Goal: Complete application form

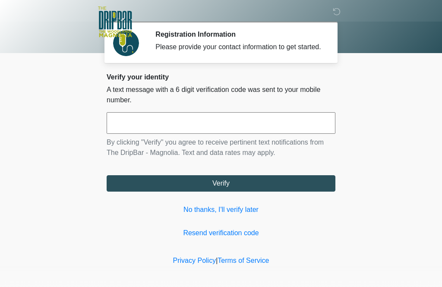
scroll to position [1, 0]
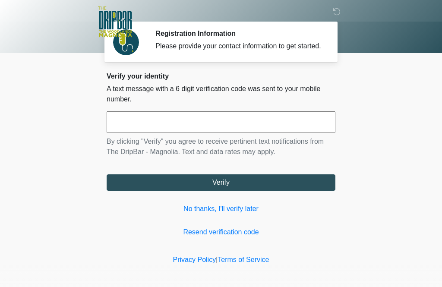
click at [206, 129] on input "text" at bounding box center [221, 122] width 229 height 22
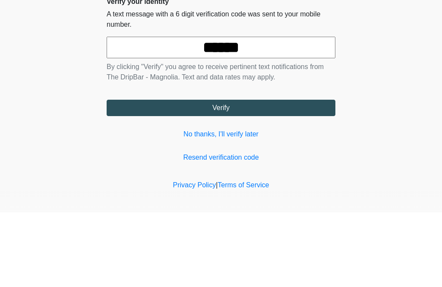
type input "******"
click at [395, 67] on body "‎ ‎ ‎ ‎ Registration Information Please provide your contact information to get…" at bounding box center [221, 142] width 442 height 287
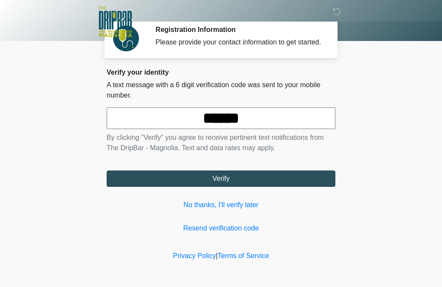
click at [263, 179] on button "Verify" at bounding box center [221, 179] width 229 height 16
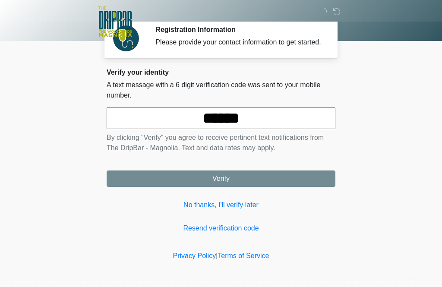
scroll to position [0, 0]
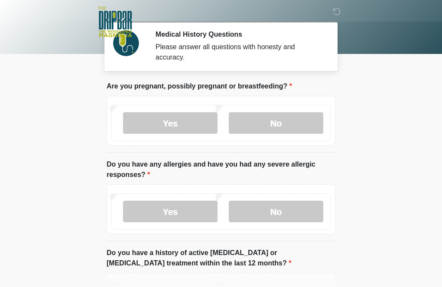
click at [288, 123] on label "No" at bounding box center [276, 123] width 95 height 22
click at [281, 212] on label "No" at bounding box center [276, 212] width 95 height 22
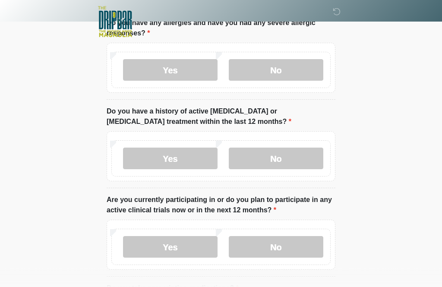
scroll to position [142, 0]
click at [281, 155] on label "No" at bounding box center [276, 159] width 95 height 22
click at [301, 244] on label "No" at bounding box center [276, 247] width 95 height 22
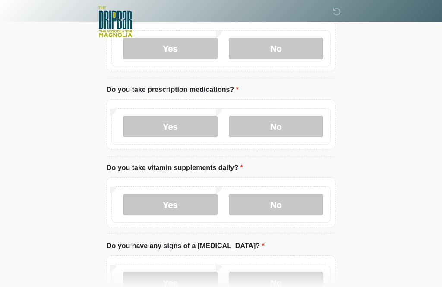
scroll to position [340, 0]
click at [291, 123] on label "No" at bounding box center [276, 127] width 95 height 22
click at [287, 202] on label "No" at bounding box center [276, 205] width 95 height 22
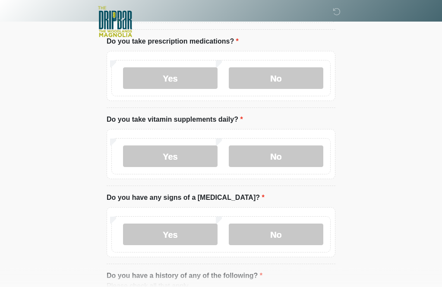
scroll to position [395, 0]
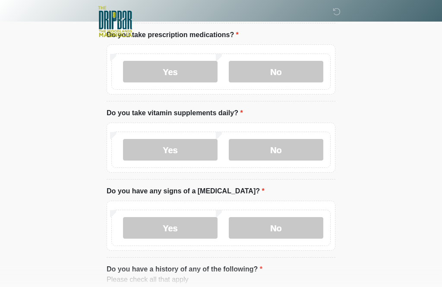
click at [291, 227] on label "No" at bounding box center [276, 229] width 95 height 22
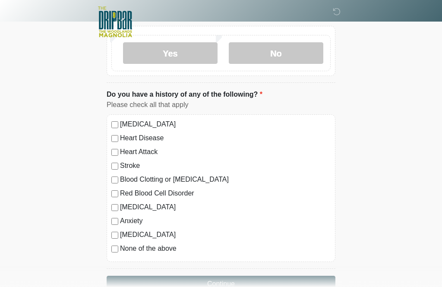
scroll to position [592, 0]
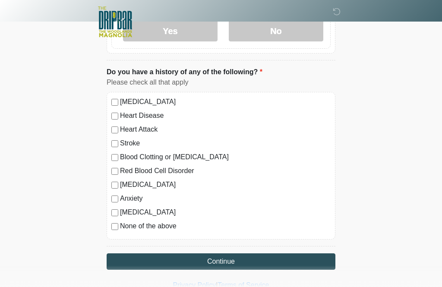
click at [260, 262] on button "Continue" at bounding box center [221, 261] width 229 height 16
click at [148, 229] on label "None of the above" at bounding box center [225, 226] width 211 height 10
click at [245, 259] on button "Continue" at bounding box center [221, 261] width 229 height 16
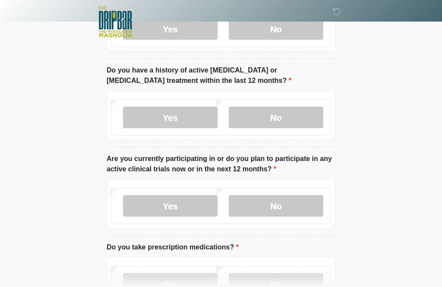
scroll to position [0, 0]
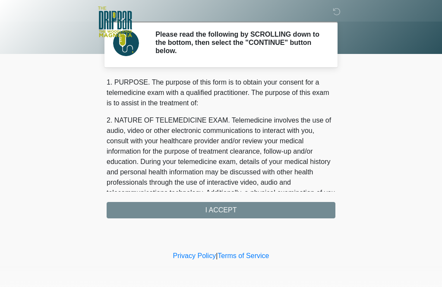
click at [257, 209] on div "1. PURPOSE. The purpose of this form is to obtain your consent for a telemedici…" at bounding box center [221, 147] width 229 height 141
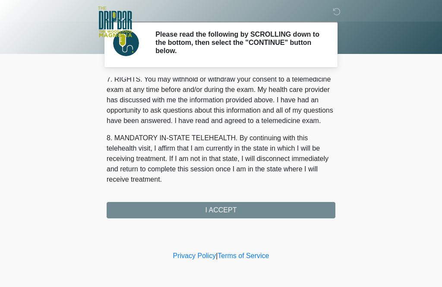
scroll to position [386, 0]
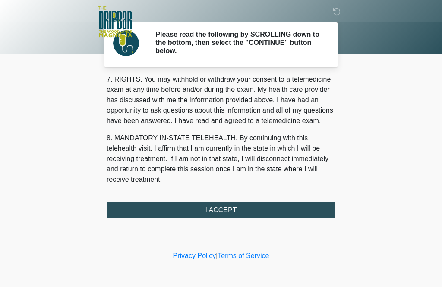
click at [244, 208] on button "I ACCEPT" at bounding box center [221, 210] width 229 height 16
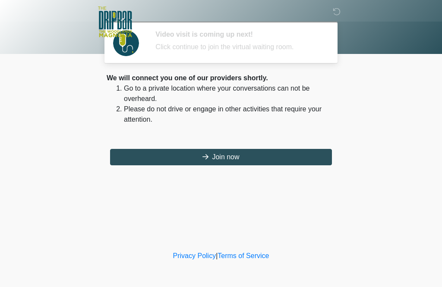
scroll to position [0, 0]
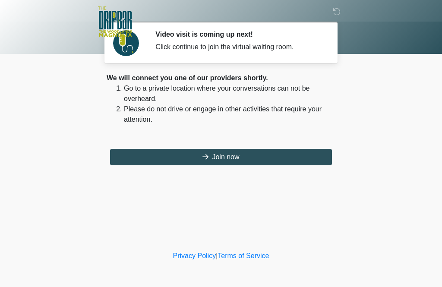
click at [243, 156] on button "Join now" at bounding box center [221, 157] width 222 height 16
